Goal: Navigation & Orientation: Find specific page/section

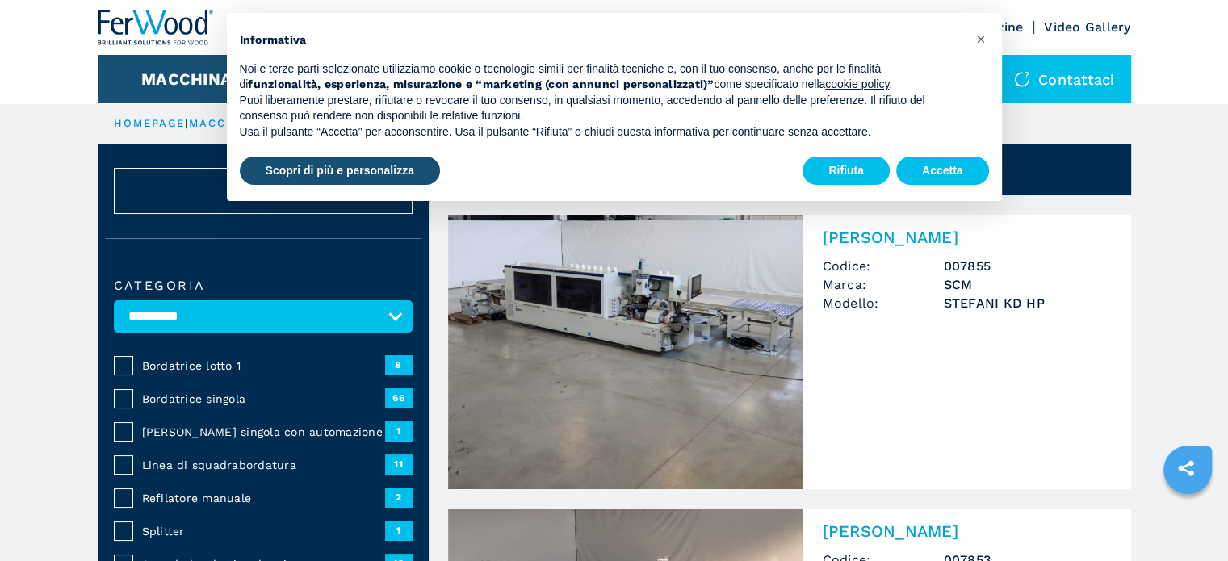
click at [658, 293] on img at bounding box center [625, 352] width 355 height 275
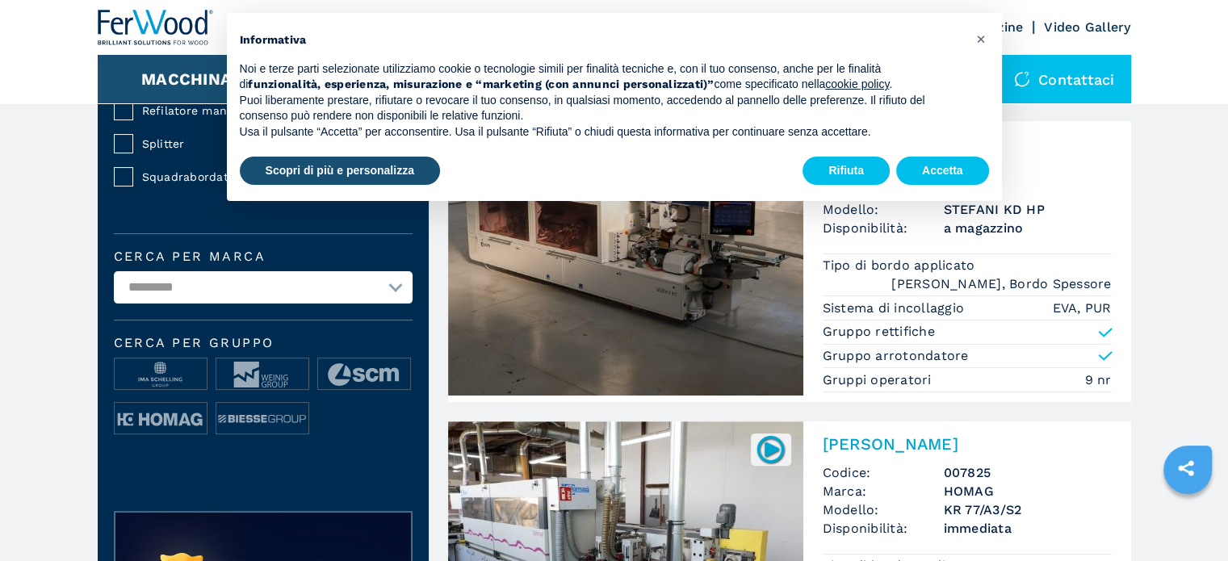
scroll to position [565, 0]
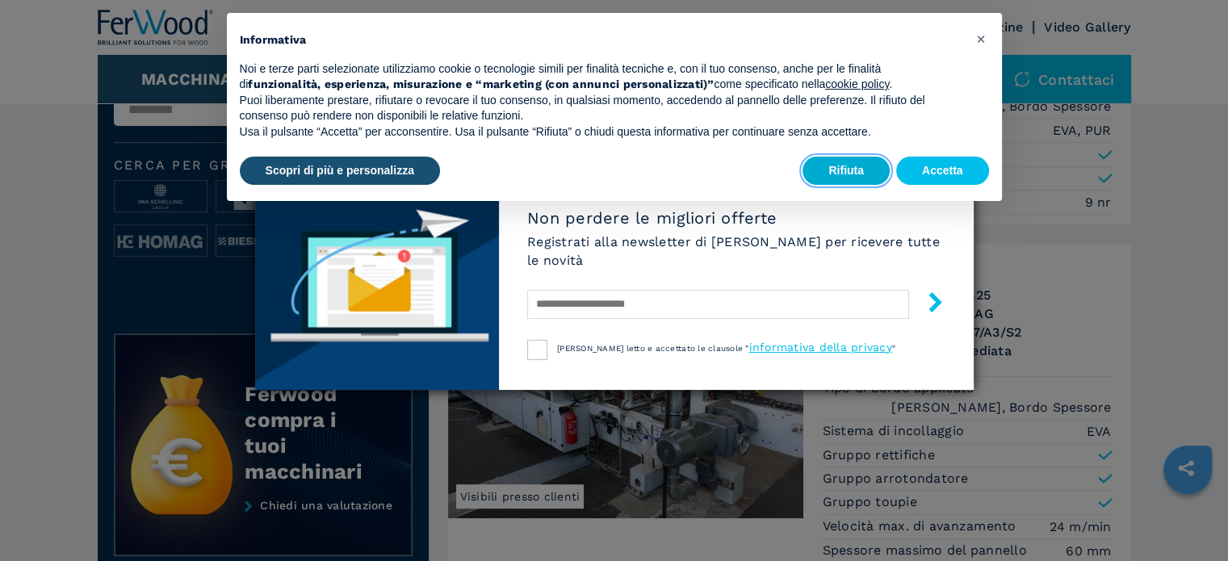
click at [847, 164] on button "Rifiuta" at bounding box center [846, 171] width 87 height 29
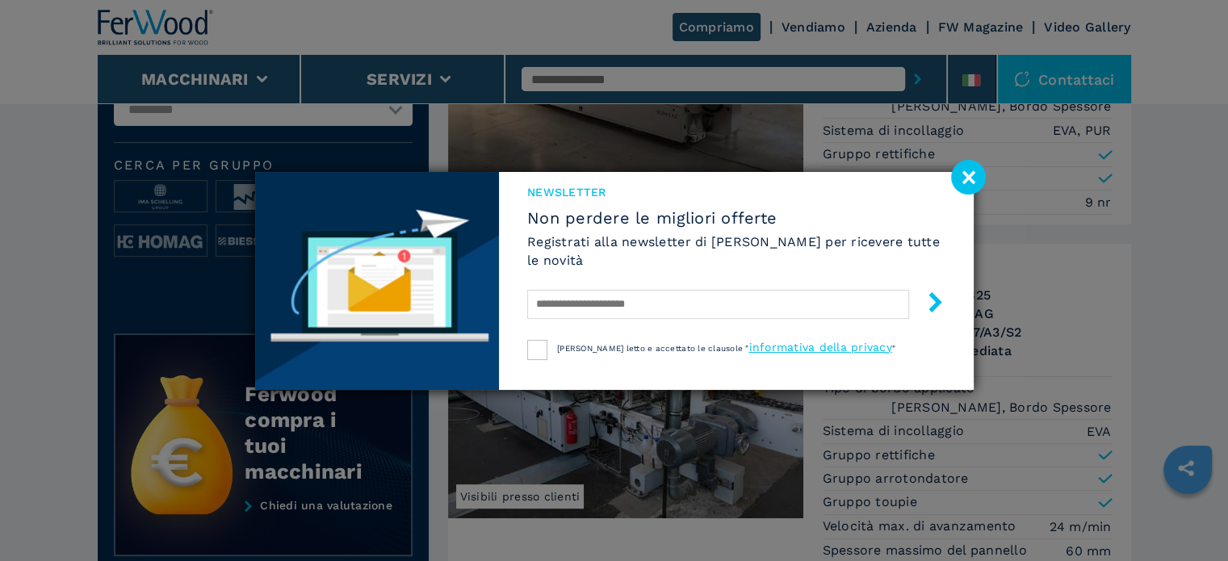
click at [963, 170] on image at bounding box center [968, 177] width 35 height 35
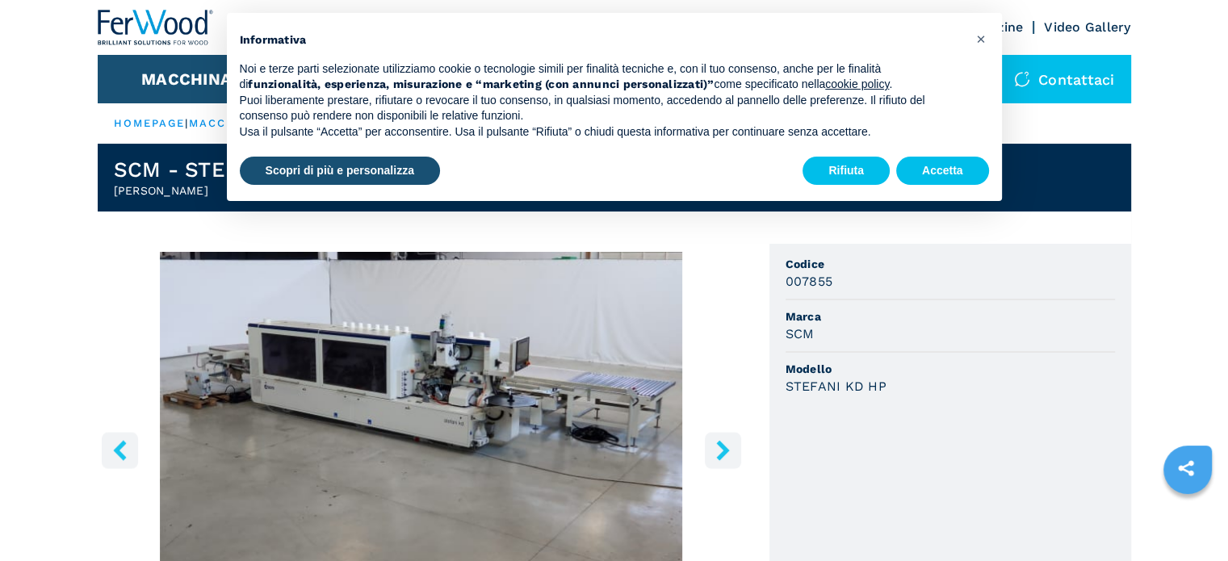
click at [724, 451] on icon "right-button" at bounding box center [722, 450] width 13 height 20
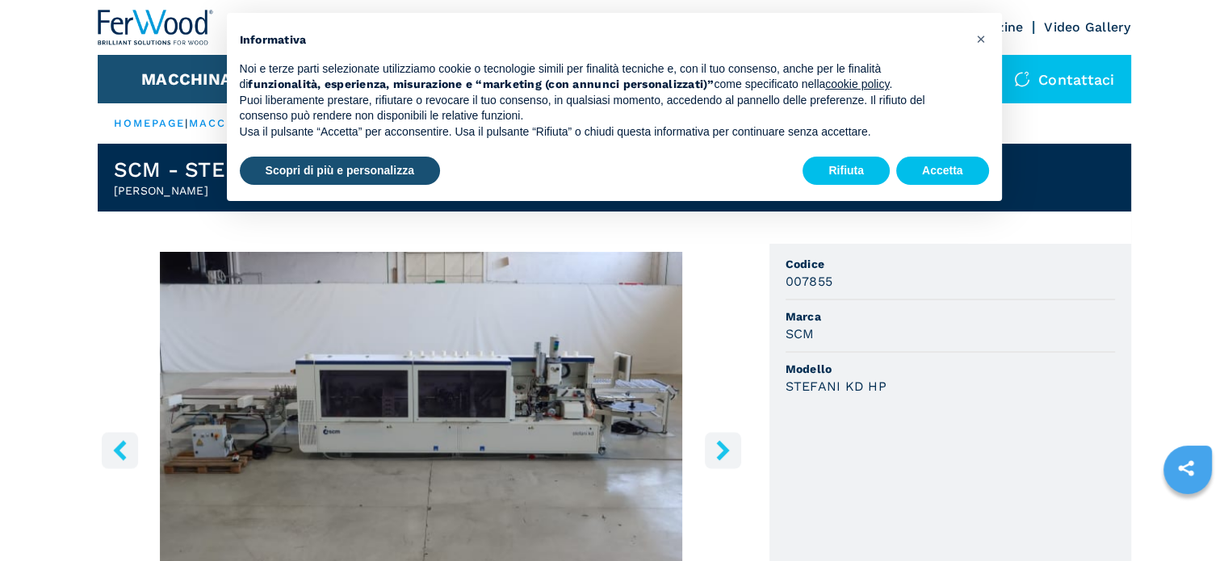
click at [723, 451] on icon "right-button" at bounding box center [722, 450] width 13 height 20
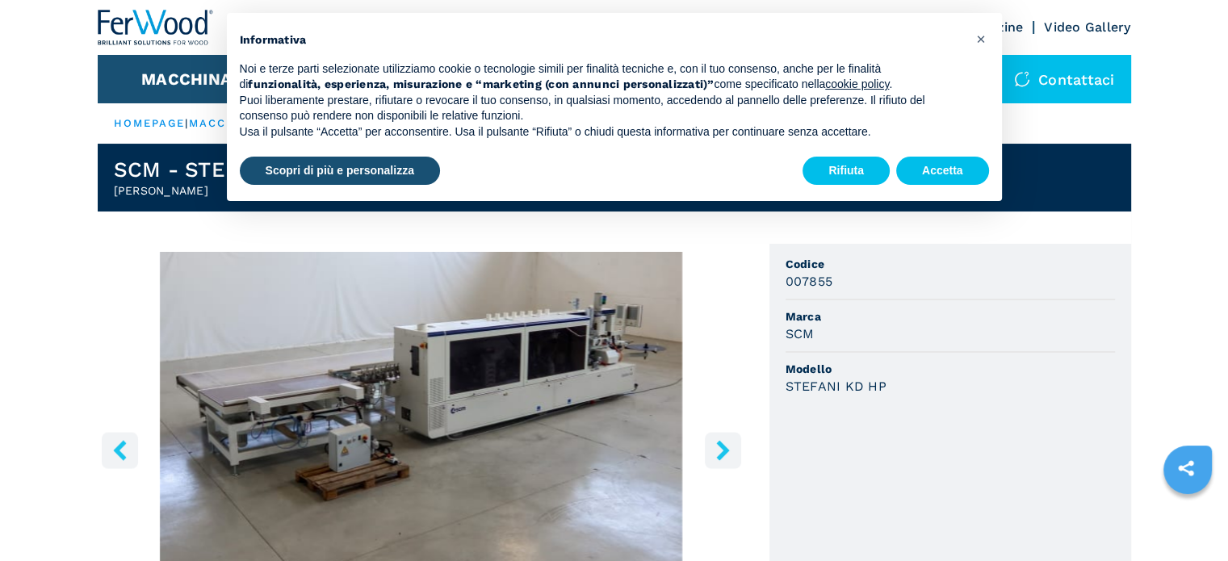
click at [723, 451] on icon "right-button" at bounding box center [722, 450] width 13 height 20
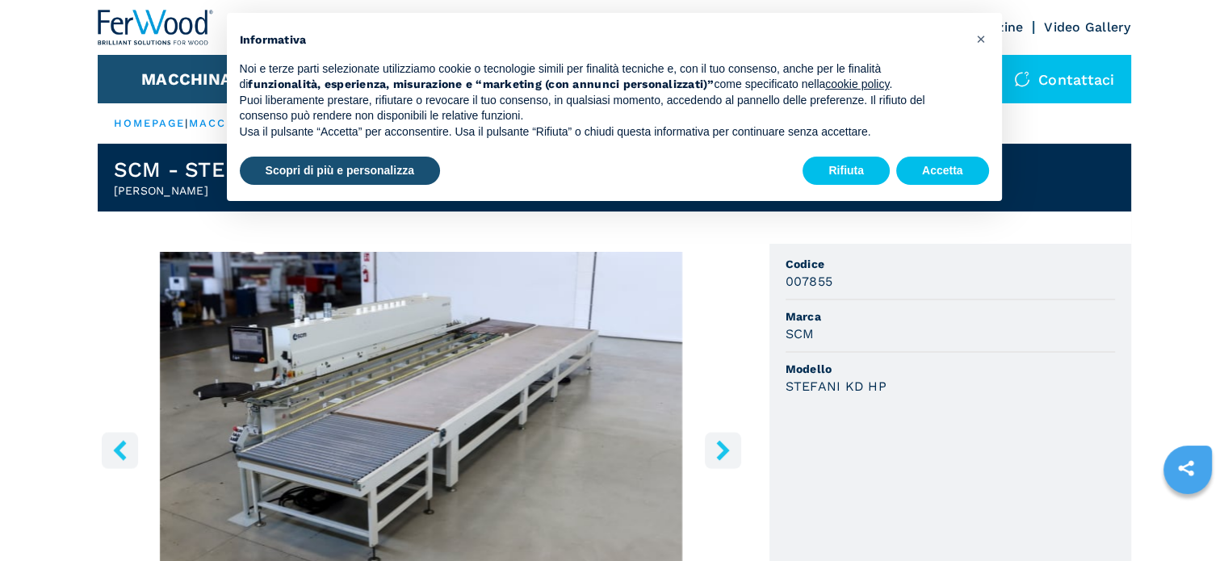
click at [723, 451] on icon "right-button" at bounding box center [722, 450] width 13 height 20
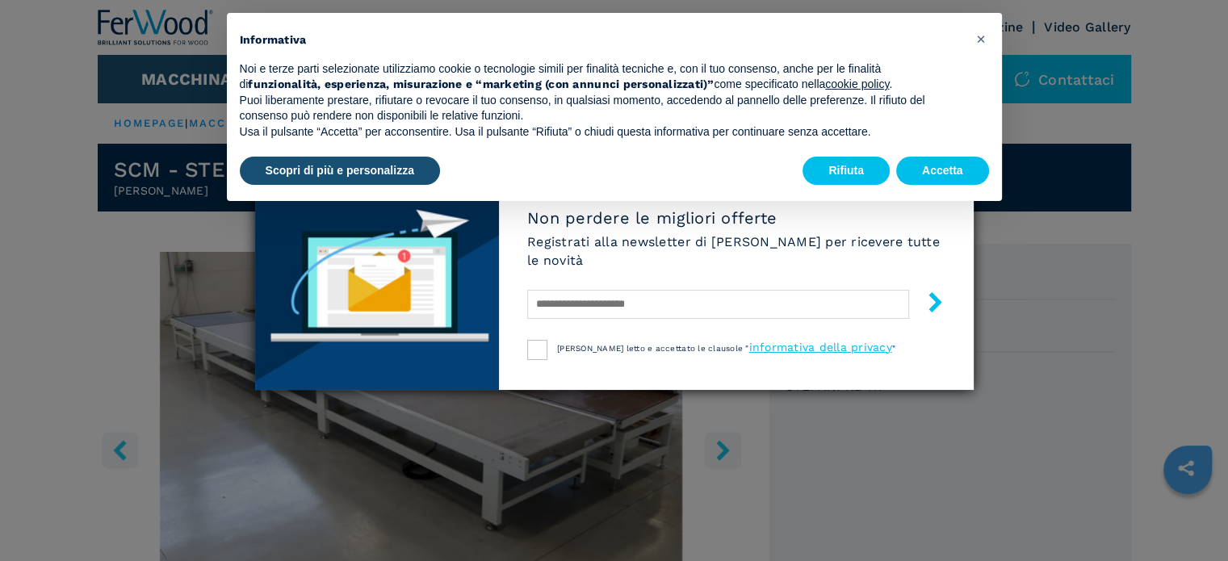
click at [723, 451] on div "NEWSLETTER Non perdere le migliori offerte Registrati alla newsletter di Ferwoo…" at bounding box center [614, 280] width 1228 height 561
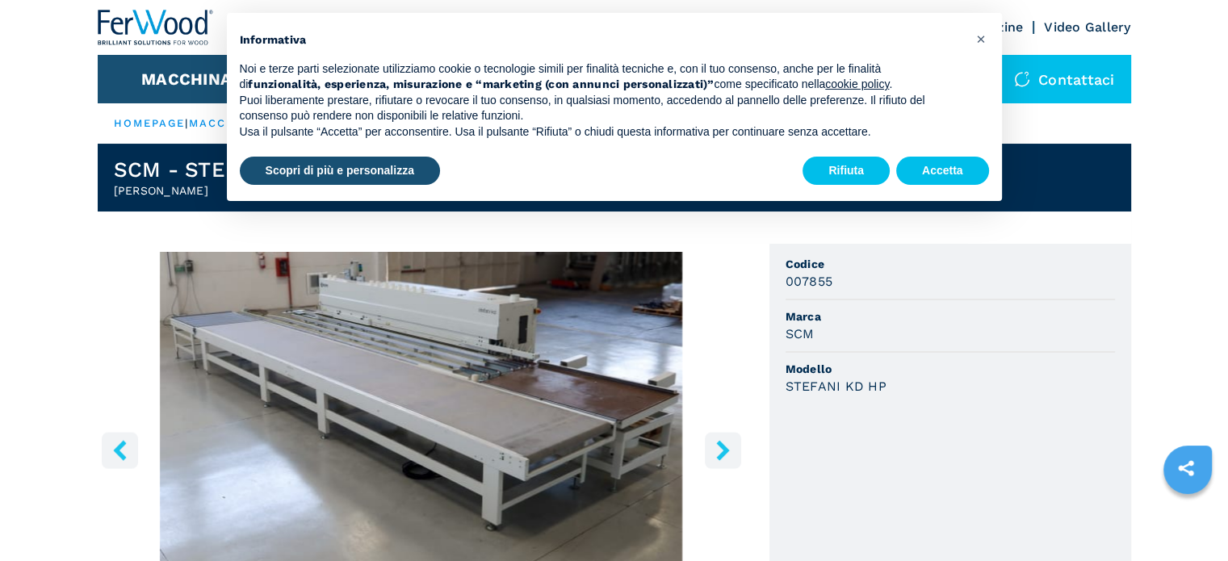
click at [723, 451] on icon "right-button" at bounding box center [722, 450] width 13 height 20
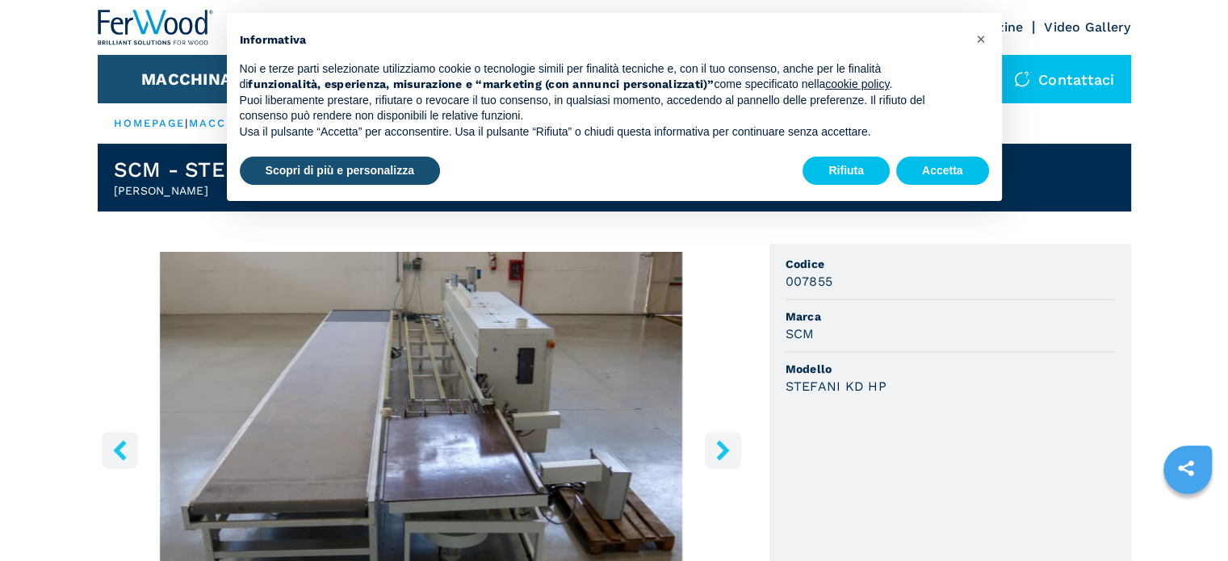
click at [723, 451] on icon "right-button" at bounding box center [722, 450] width 13 height 20
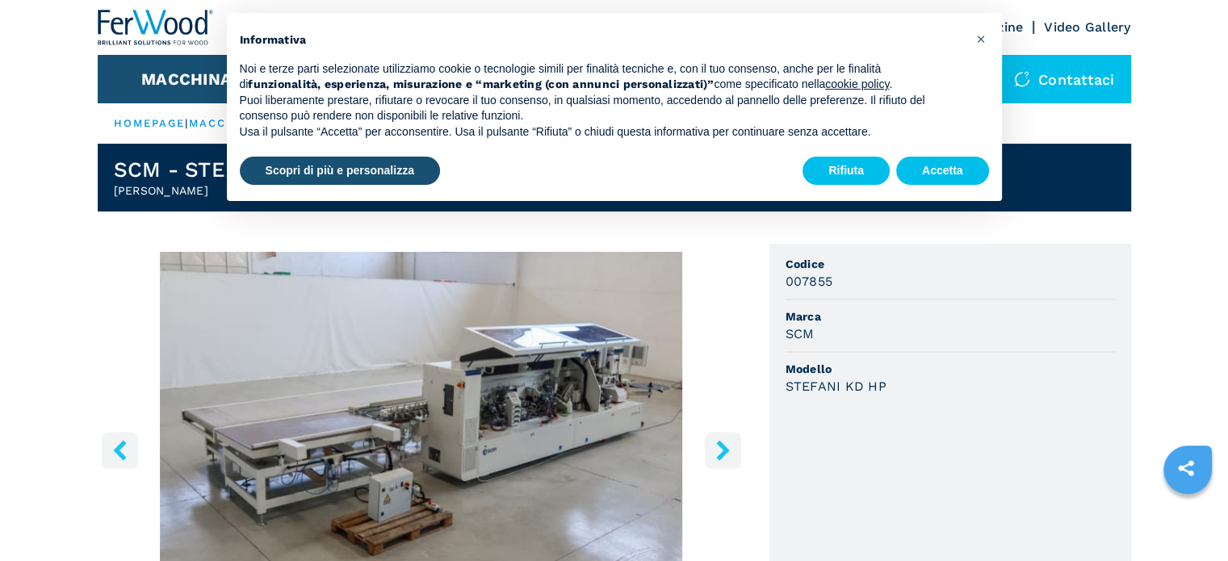
click at [723, 451] on icon "right-button" at bounding box center [722, 450] width 13 height 20
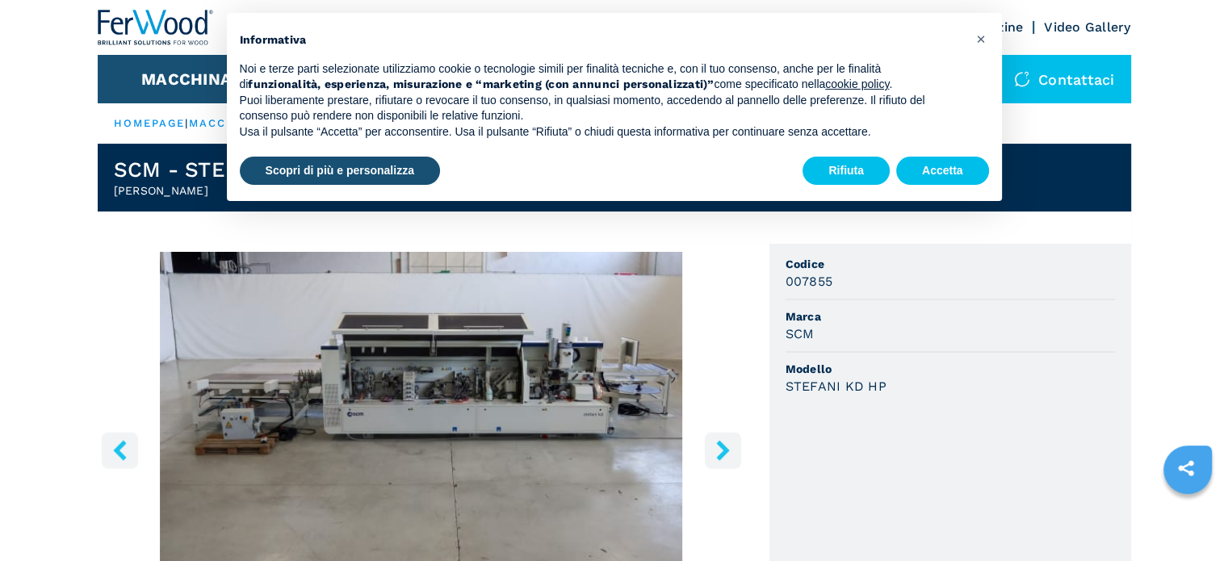
click at [723, 451] on icon "right-button" at bounding box center [722, 450] width 13 height 20
